Goal: Information Seeking & Learning: Check status

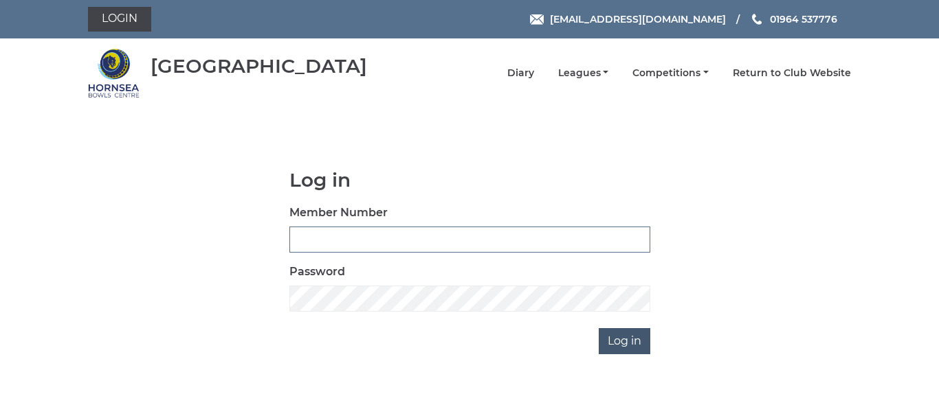
type input "0086"
click at [624, 338] on input "Log in" at bounding box center [624, 341] width 52 height 26
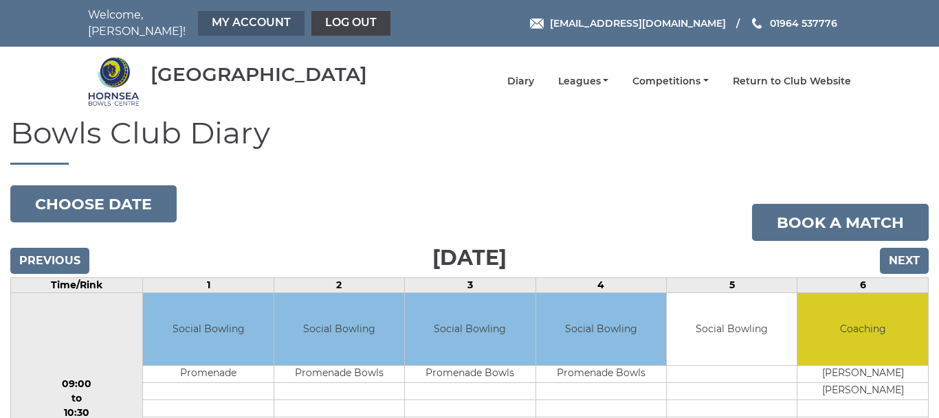
click at [235, 14] on link "My Account" at bounding box center [251, 23] width 106 height 25
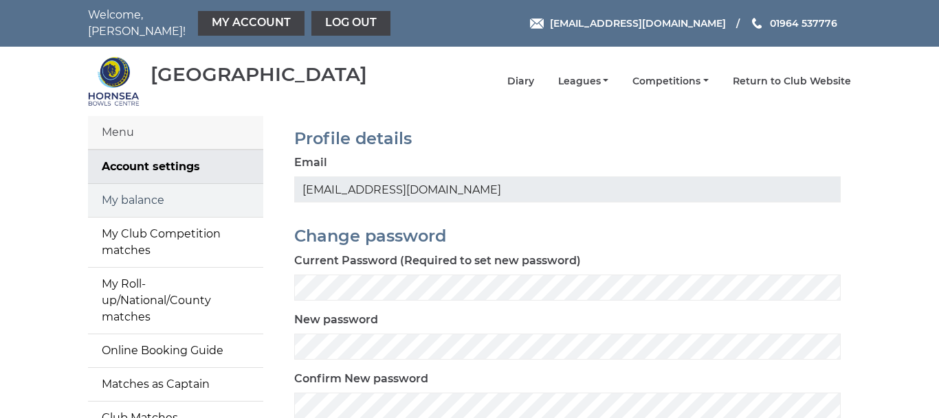
click at [148, 189] on link "My balance" at bounding box center [175, 200] width 175 height 33
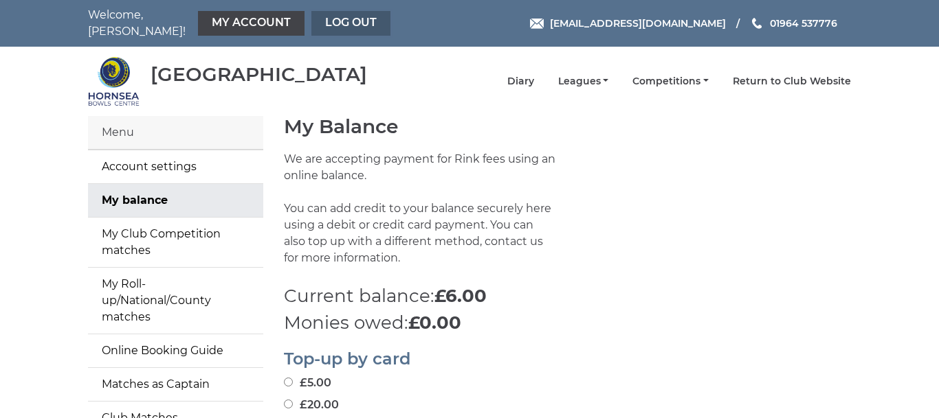
click at [326, 12] on link "Log out" at bounding box center [350, 23] width 79 height 25
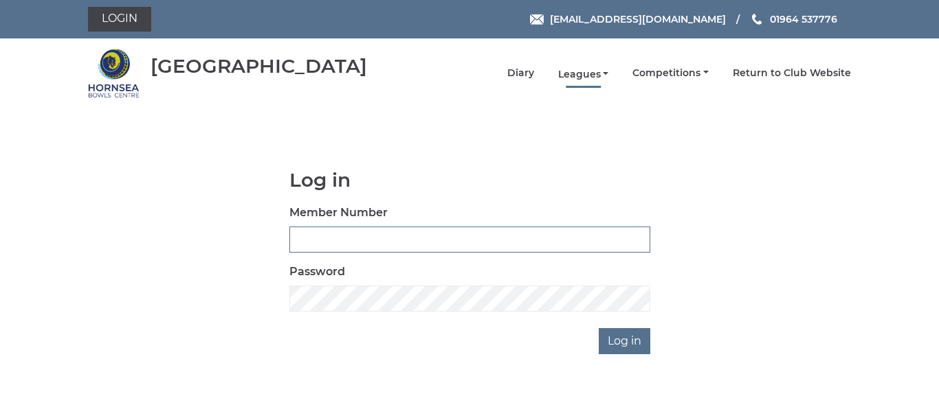
type input "0086"
click at [572, 73] on link "Leagues" at bounding box center [583, 74] width 51 height 13
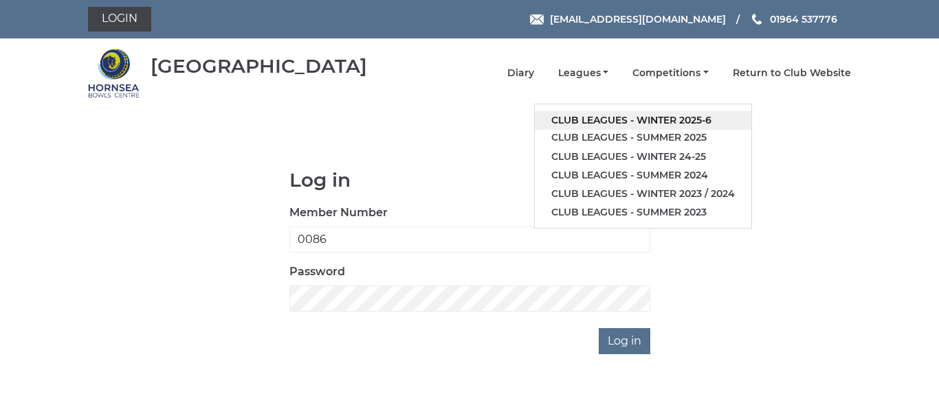
click at [599, 115] on link "Club leagues - Winter 2025-6" at bounding box center [643, 120] width 216 height 19
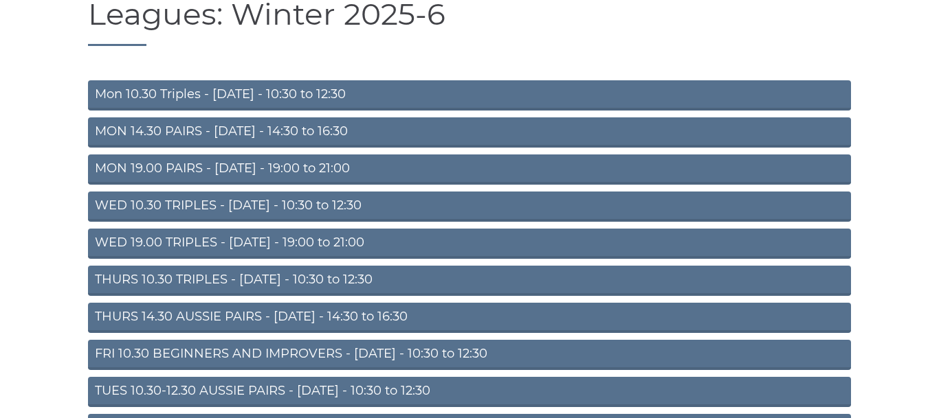
scroll to position [115, 0]
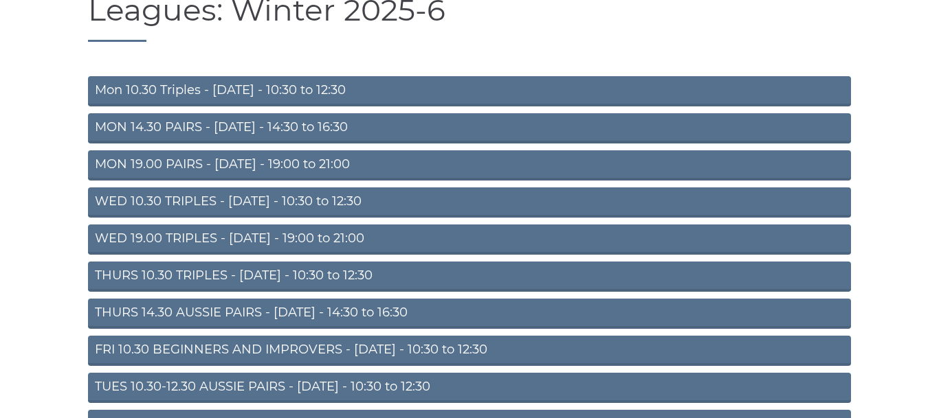
click at [407, 383] on link "TUES 10.30-12.30 AUSSIE PAIRS - Tuesday - 10:30 to 12:30" at bounding box center [469, 388] width 763 height 30
